Goal: Information Seeking & Learning: Understand process/instructions

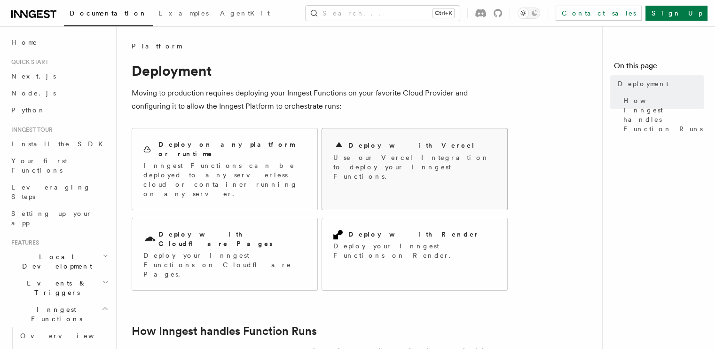
click at [361, 157] on p "Use our Vercel Integration to deploy your Inngest Functions." at bounding box center [414, 167] width 163 height 28
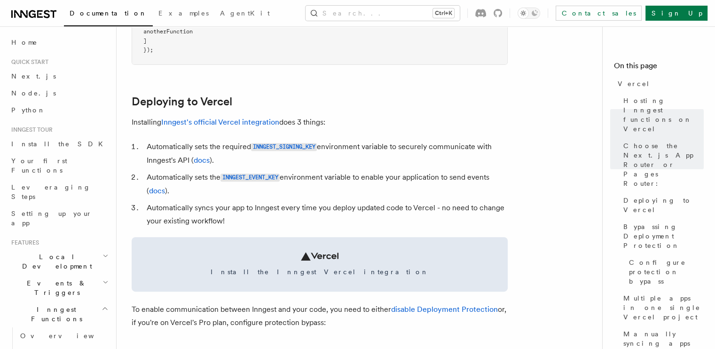
scroll to position [376, 0]
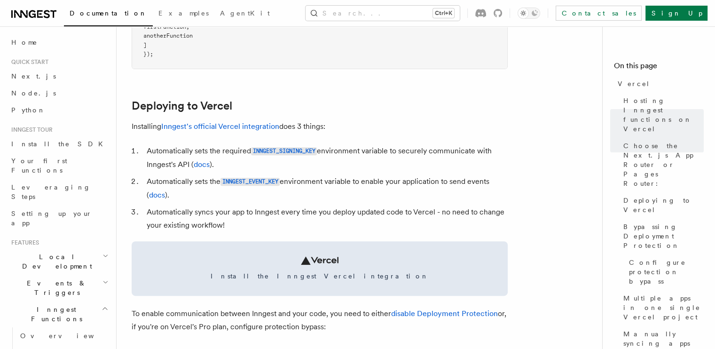
click at [224, 132] on p "Installing Inngest's official Vercel integration does 3 things:" at bounding box center [320, 126] width 376 height 13
click at [226, 127] on link "Inngest's official Vercel integration" at bounding box center [220, 126] width 118 height 9
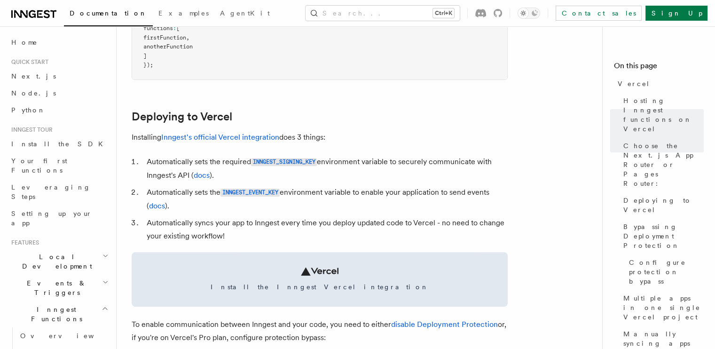
scroll to position [376, 0]
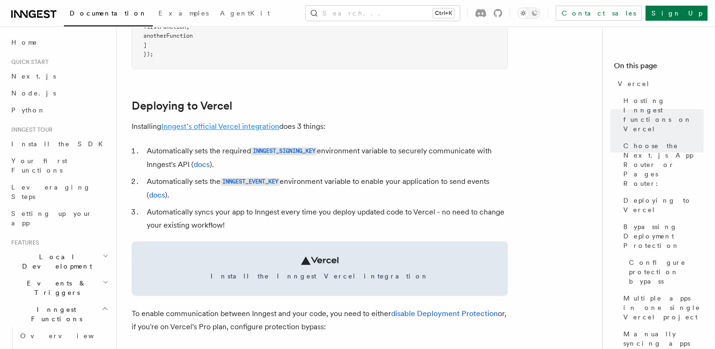
click at [229, 129] on link "Inngest's official Vercel integration" at bounding box center [220, 126] width 118 height 9
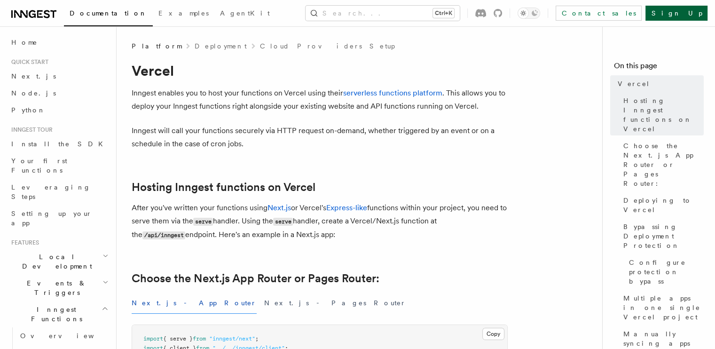
click at [682, 15] on link "Sign Up" at bounding box center [676, 13] width 62 height 15
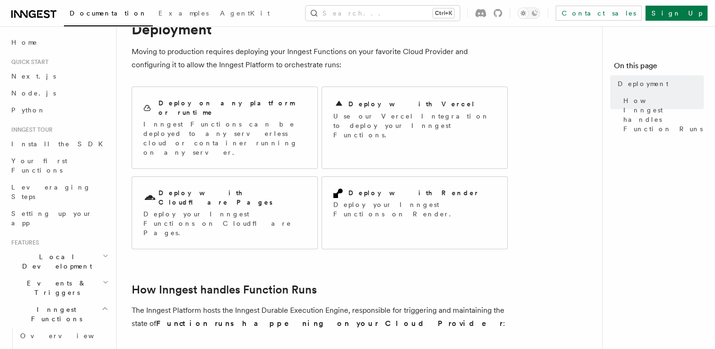
scroll to position [94, 0]
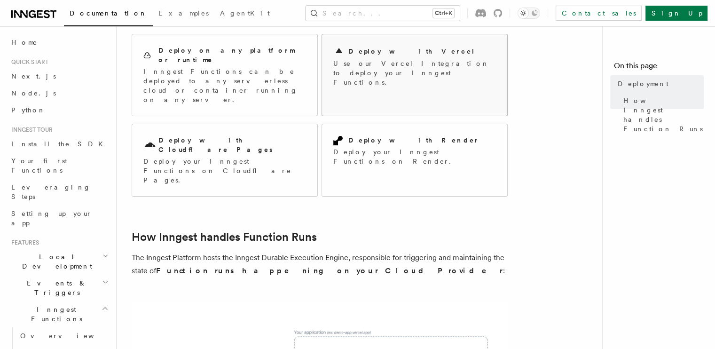
click at [380, 69] on p "Use our Vercel Integration to deploy your Inngest Functions." at bounding box center [414, 73] width 163 height 28
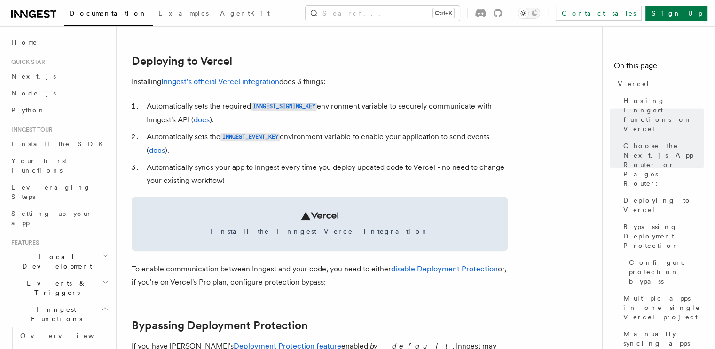
scroll to position [450, 0]
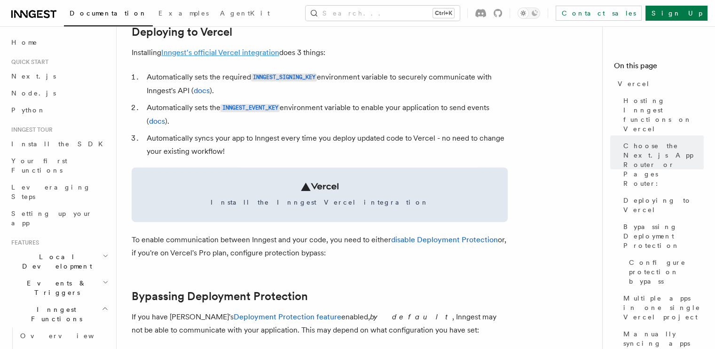
click at [252, 52] on link "Inngest's official Vercel integration" at bounding box center [220, 52] width 118 height 9
